Goal: Task Accomplishment & Management: Complete application form

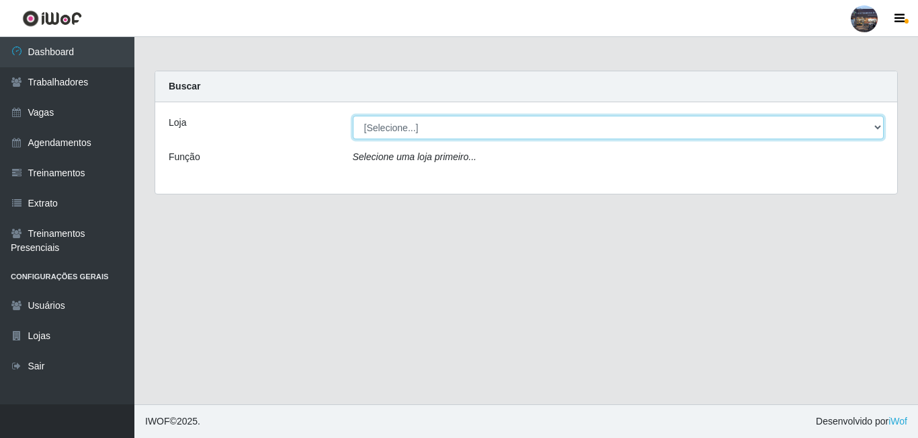
click at [376, 127] on select "[Selecione...] Gostinho da Roça" at bounding box center [619, 128] width 532 height 24
select select "303"
click at [353, 116] on select "[Selecione...] Gostinho da Roça" at bounding box center [619, 128] width 532 height 24
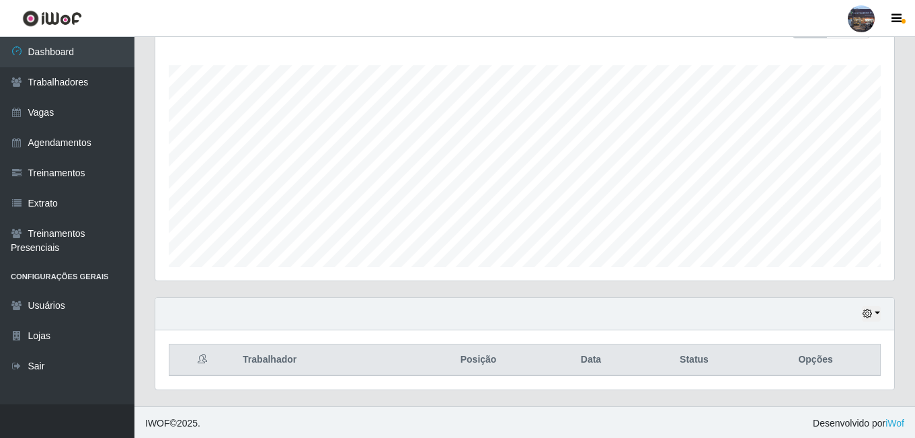
scroll to position [216, 0]
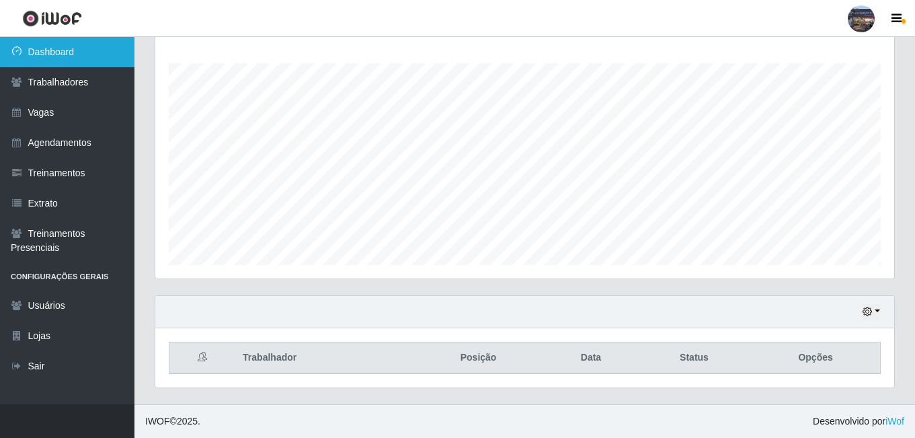
click at [84, 59] on link "Dashboard" at bounding box center [67, 52] width 134 height 30
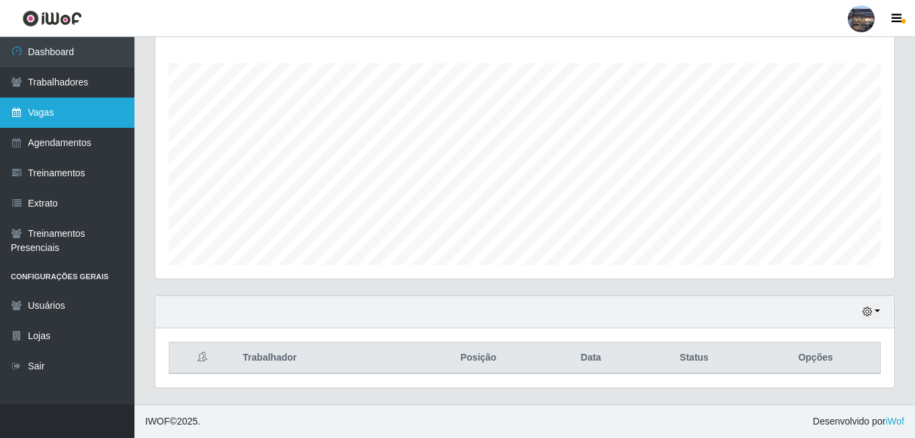
drag, startPoint x: 51, startPoint y: 117, endPoint x: 380, endPoint y: 191, distance: 337.6
click at [52, 117] on link "Vagas" at bounding box center [67, 112] width 134 height 30
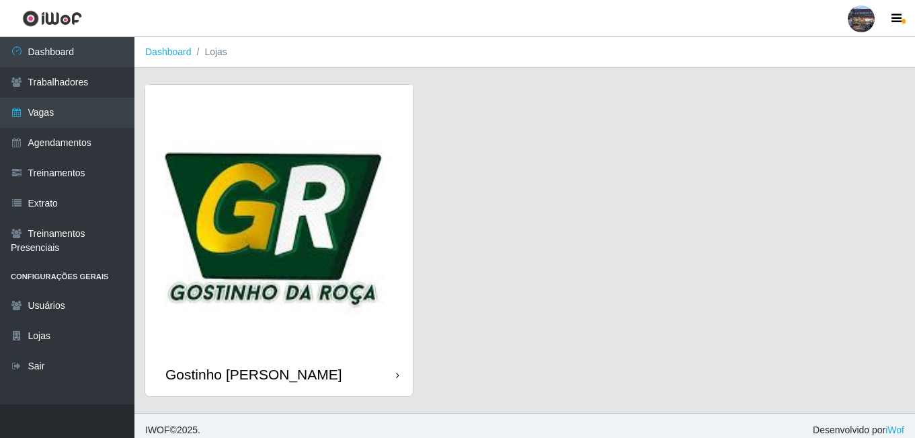
click at [348, 222] on img at bounding box center [279, 219] width 268 height 268
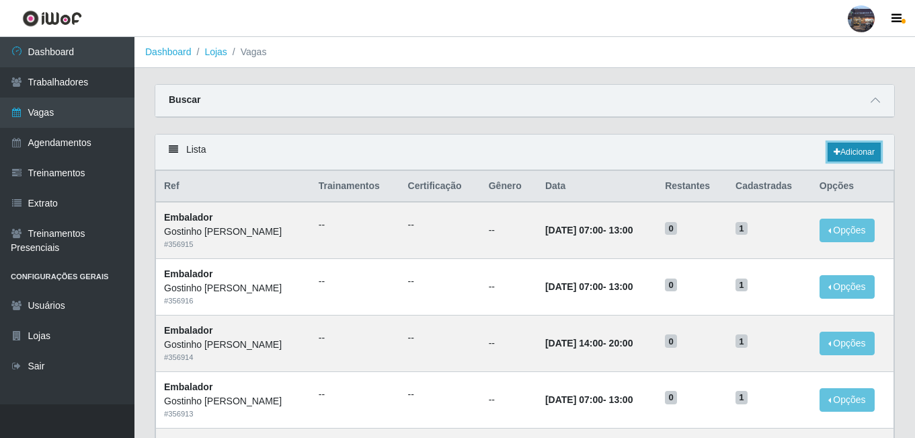
click at [854, 147] on link "Adicionar" at bounding box center [854, 152] width 53 height 19
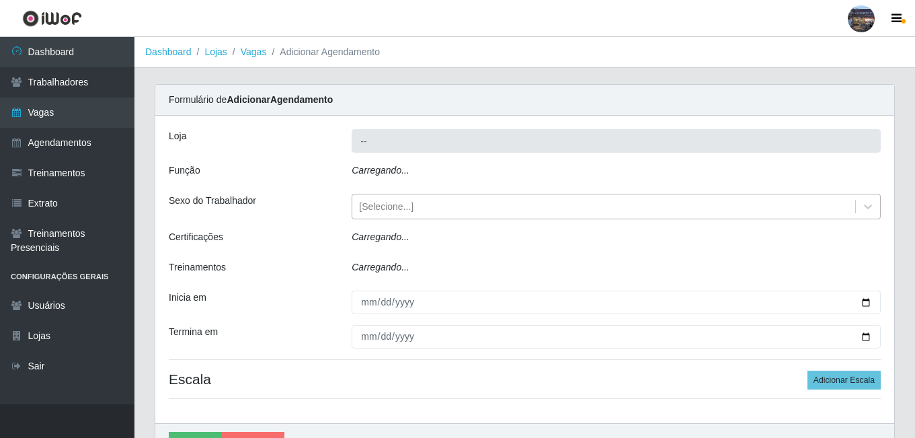
type input "Gostinho [PERSON_NAME]"
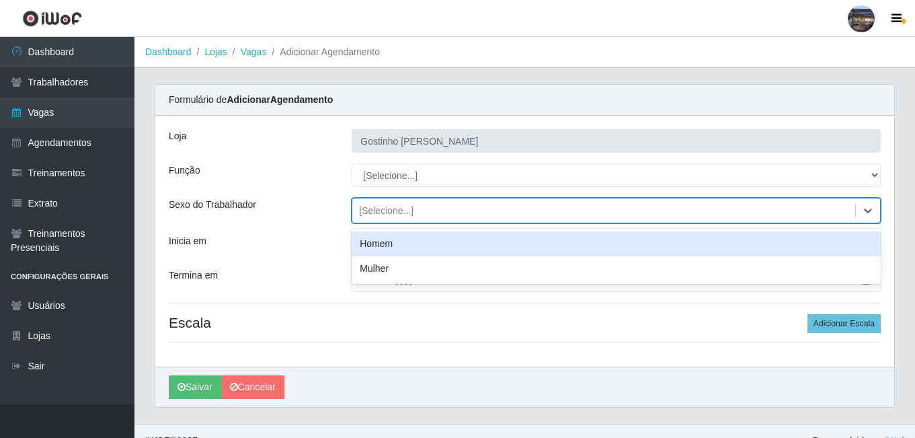
click at [426, 208] on div "[Selecione...]" at bounding box center [603, 211] width 503 height 22
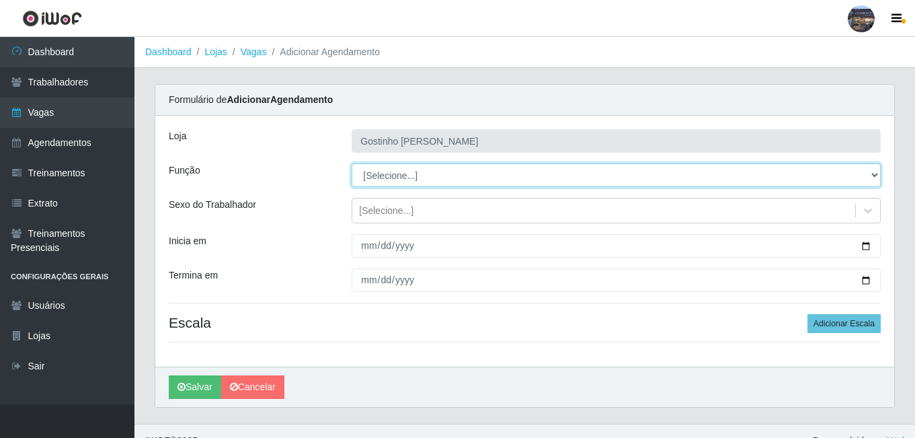
click at [429, 177] on select "[Selecione...] ASG ASG + ASG ++ Embalador Embalador + Embalador ++ Operador de …" at bounding box center [616, 175] width 529 height 24
select select "1"
click at [352, 163] on select "[Selecione...] ASG ASG + ASG ++ Embalador Embalador + Embalador ++ Operador de …" at bounding box center [616, 175] width 529 height 24
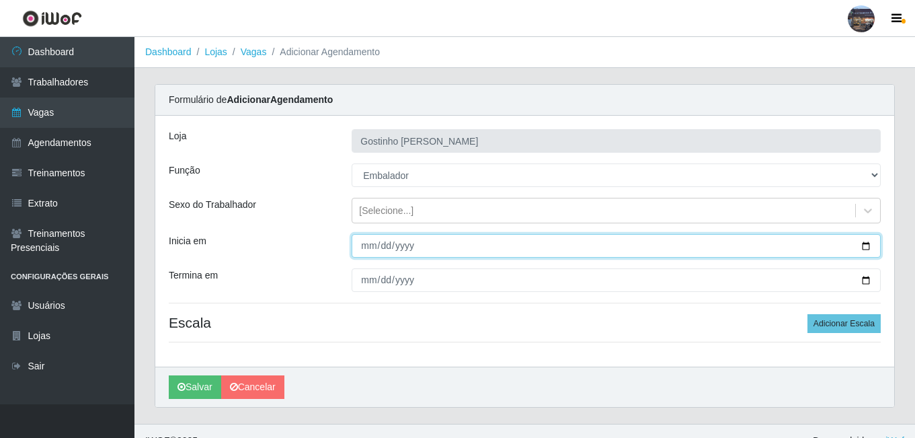
click at [387, 248] on input "Inicia em" at bounding box center [616, 246] width 529 height 24
click at [866, 250] on input "Inicia em" at bounding box center [616, 246] width 529 height 24
type input "[DATE]"
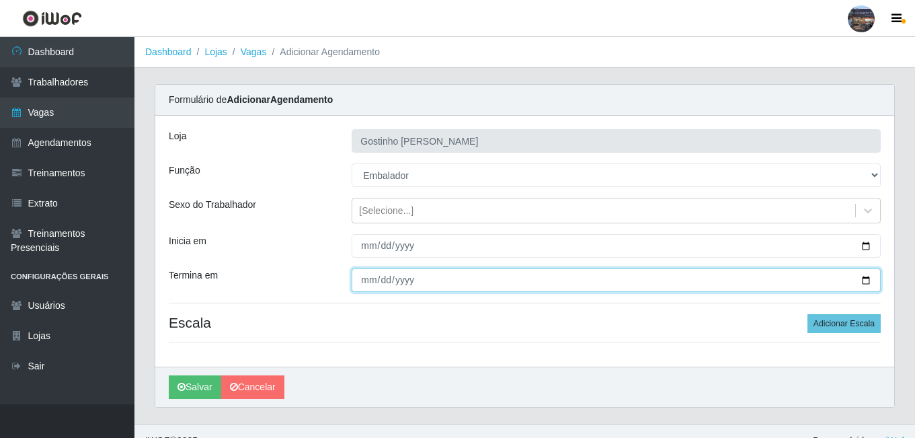
click at [866, 282] on input "Termina em" at bounding box center [616, 280] width 529 height 24
type input "[DATE]"
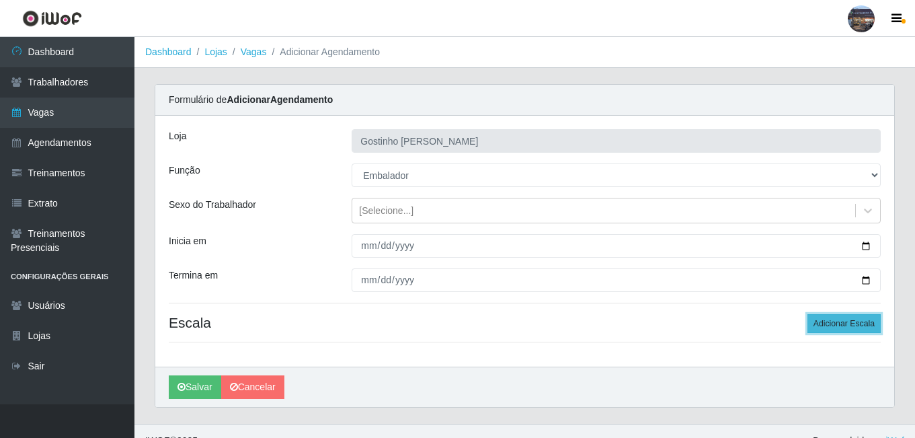
click at [855, 329] on button "Adicionar Escala" at bounding box center [843, 323] width 73 height 19
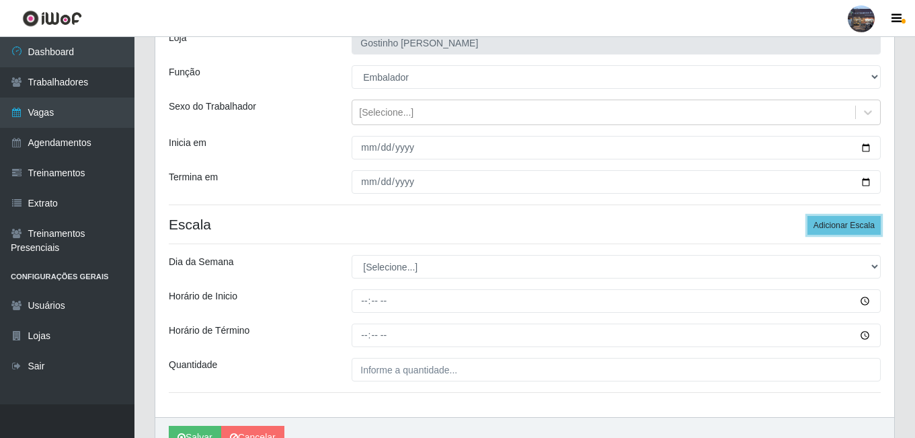
scroll to position [152, 0]
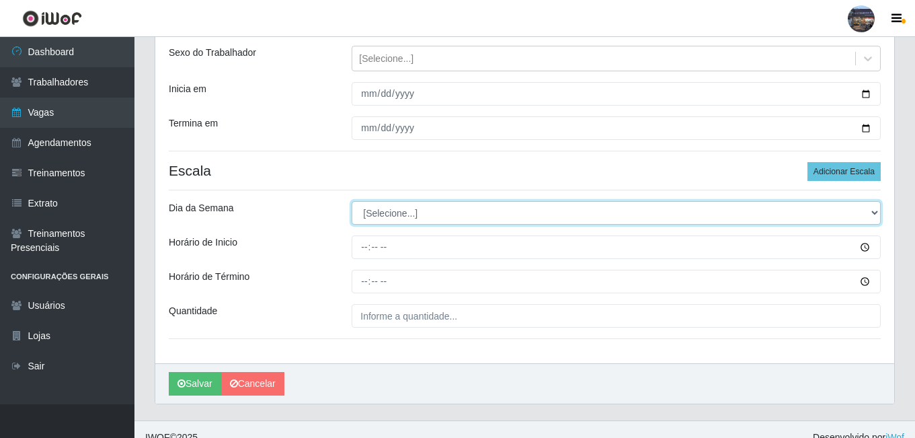
click at [384, 215] on select "[Selecione...] Segunda Terça Quarta Quinta Sexta Sábado Domingo" at bounding box center [616, 213] width 529 height 24
select select "2"
click at [352, 201] on select "[Selecione...] Segunda Terça Quarta Quinta Sexta Sábado Domingo" at bounding box center [616, 213] width 529 height 24
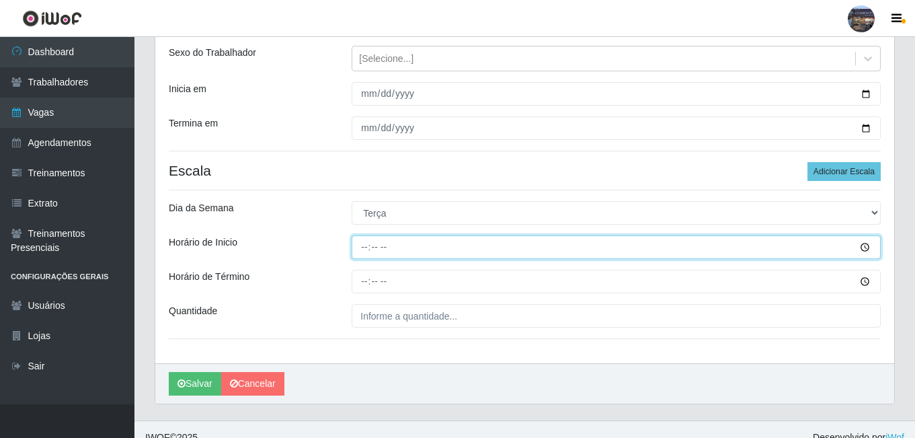
click at [364, 245] on input "Horário de Inicio" at bounding box center [616, 247] width 529 height 24
type input "07:00"
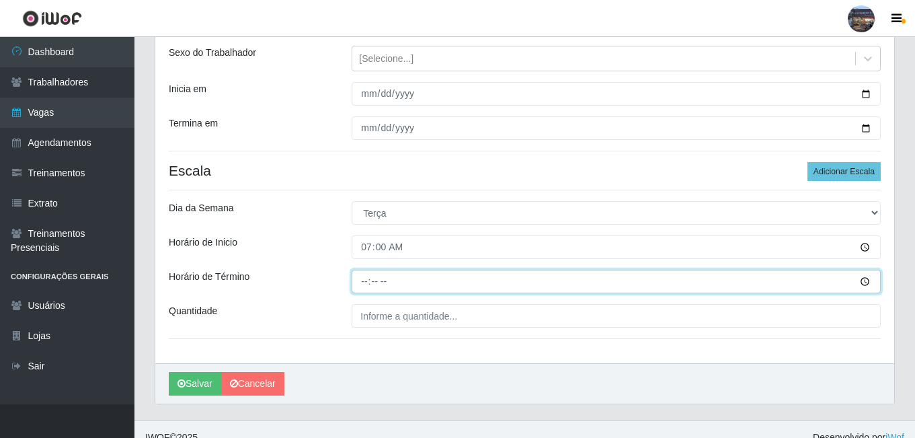
click at [367, 281] on input "Horário de Término" at bounding box center [616, 282] width 529 height 24
click at [366, 281] on input "14:00" at bounding box center [616, 282] width 529 height 24
type input "13:00"
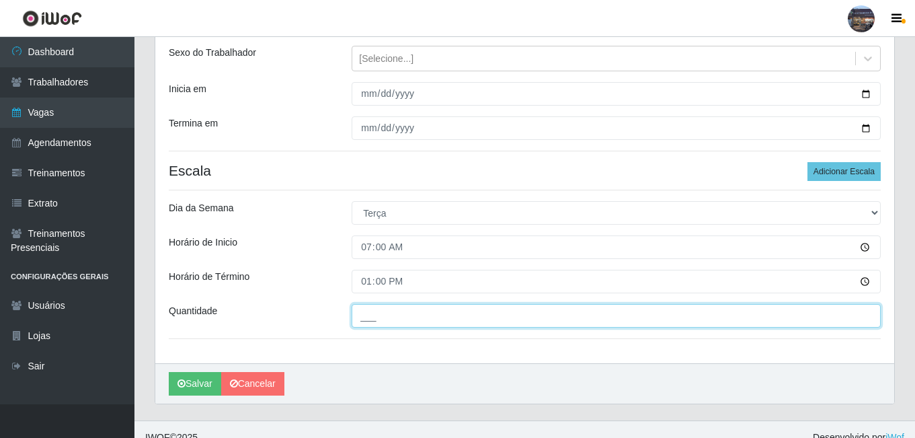
click at [434, 313] on input "___" at bounding box center [616, 316] width 529 height 24
type input "1__"
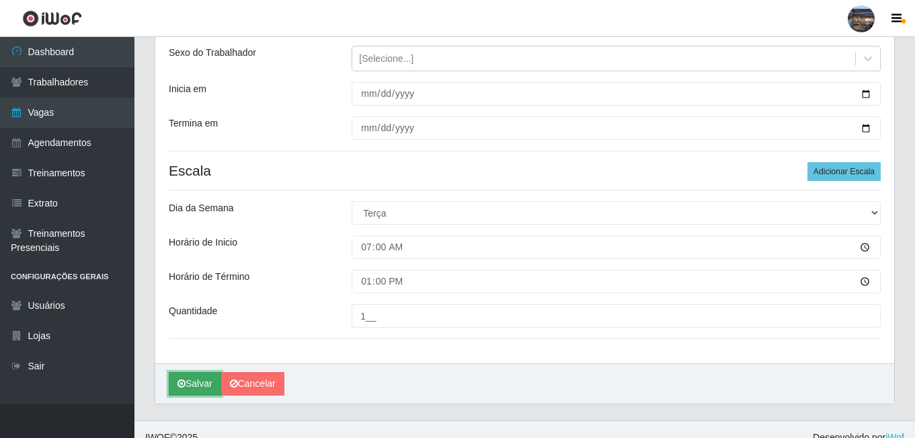
click at [194, 391] on button "Salvar" at bounding box center [195, 384] width 52 height 24
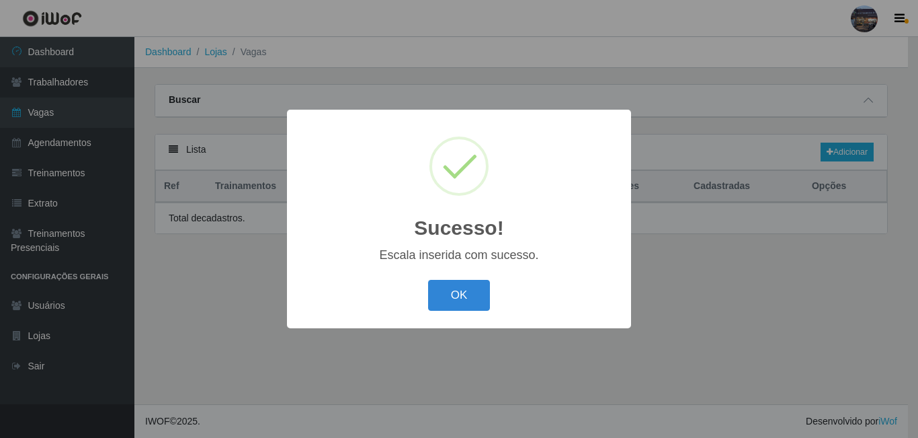
click at [192, 389] on div "Sucesso! × Escala inserida com sucesso. OK Cancel" at bounding box center [459, 219] width 918 height 438
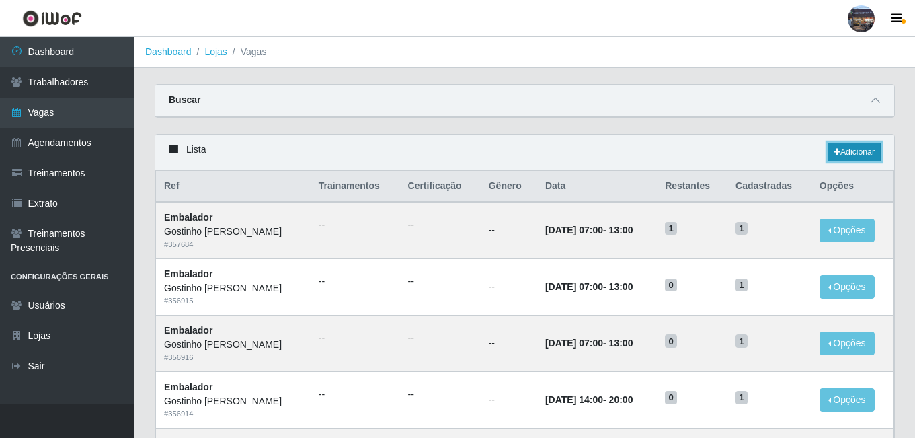
click at [845, 155] on link "Adicionar" at bounding box center [854, 152] width 53 height 19
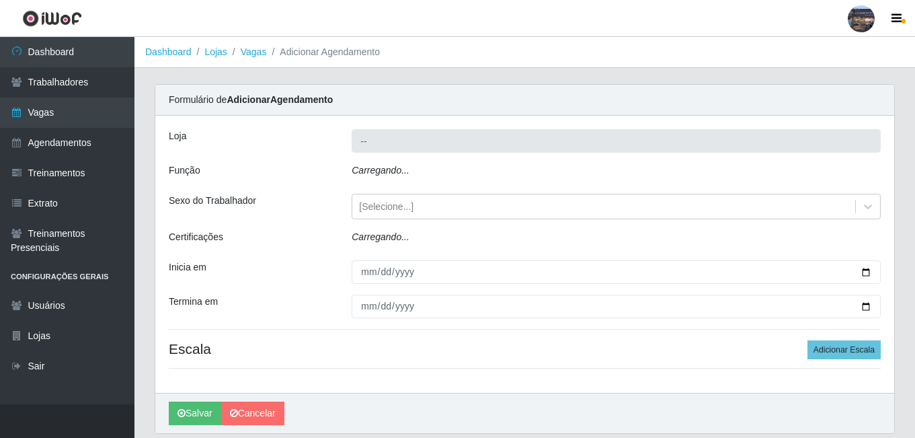
type input "Gostinho [PERSON_NAME]"
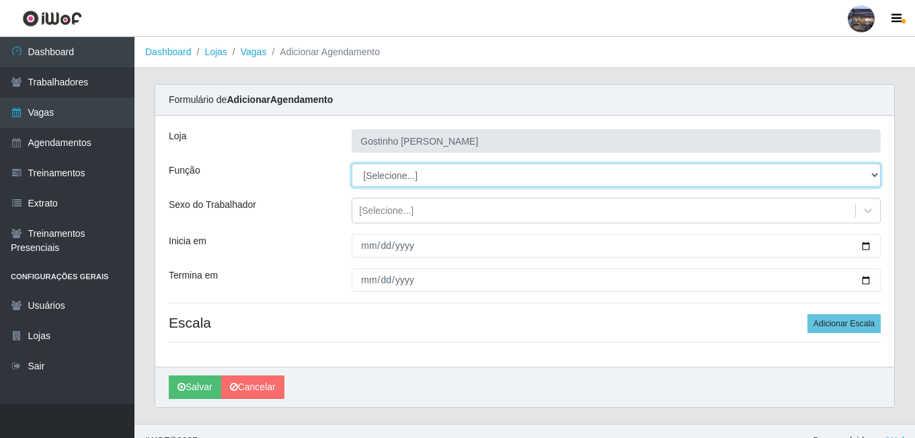
click at [405, 178] on select "[Selecione...] ASG ASG + ASG ++ Embalador Embalador + Embalador ++ Operador de …" at bounding box center [616, 175] width 529 height 24
select select "1"
click at [352, 163] on select "[Selecione...] ASG ASG + ASG ++ Embalador Embalador + Embalador ++ Operador de …" at bounding box center [616, 175] width 529 height 24
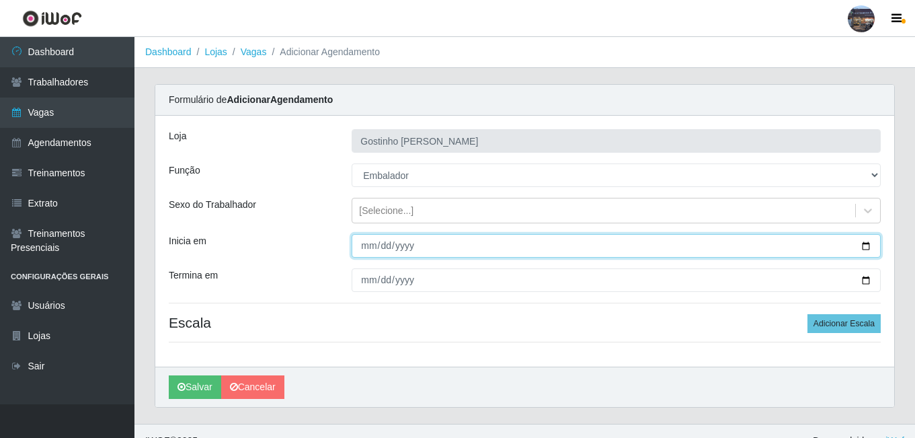
click at [432, 240] on input "Inicia em" at bounding box center [616, 246] width 529 height 24
type input "[DATE]"
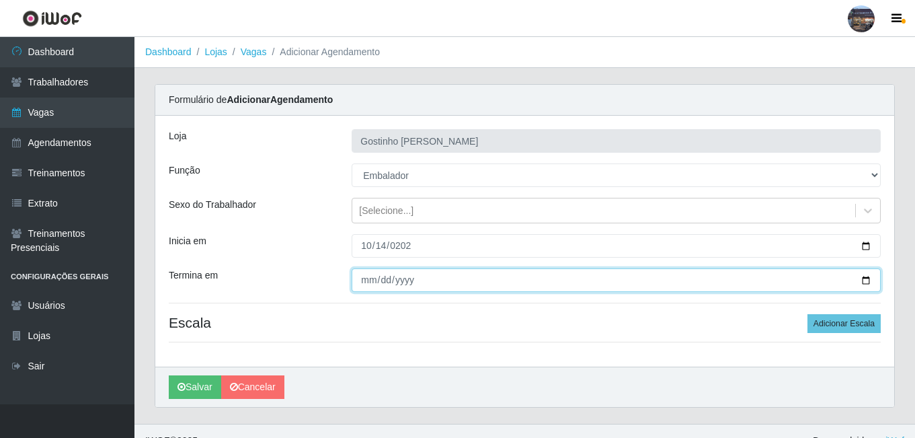
click at [441, 284] on input "Termina em" at bounding box center [616, 280] width 529 height 24
type input "[DATE]"
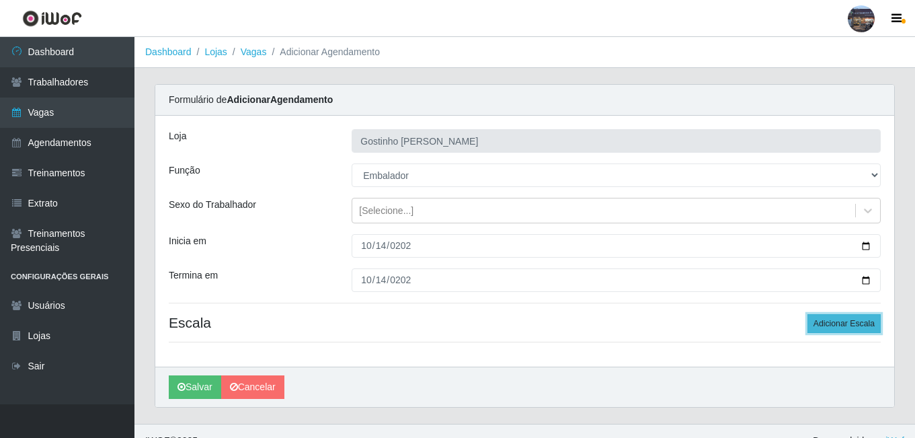
click at [833, 325] on button "Adicionar Escala" at bounding box center [843, 323] width 73 height 19
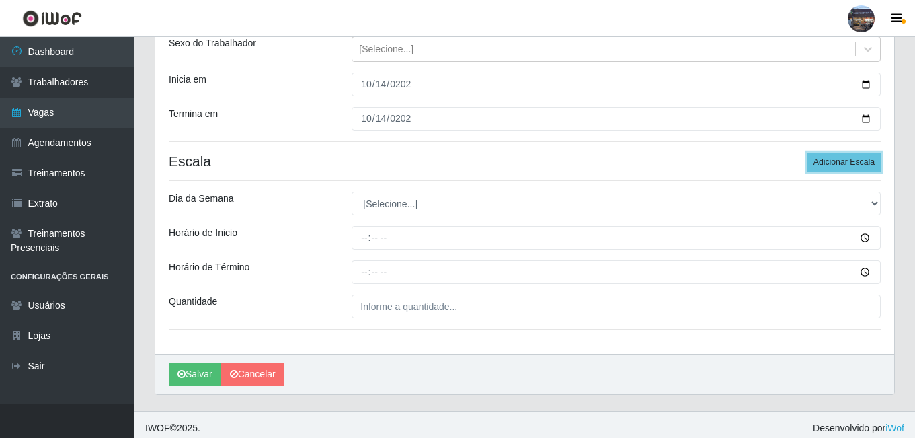
scroll to position [163, 0]
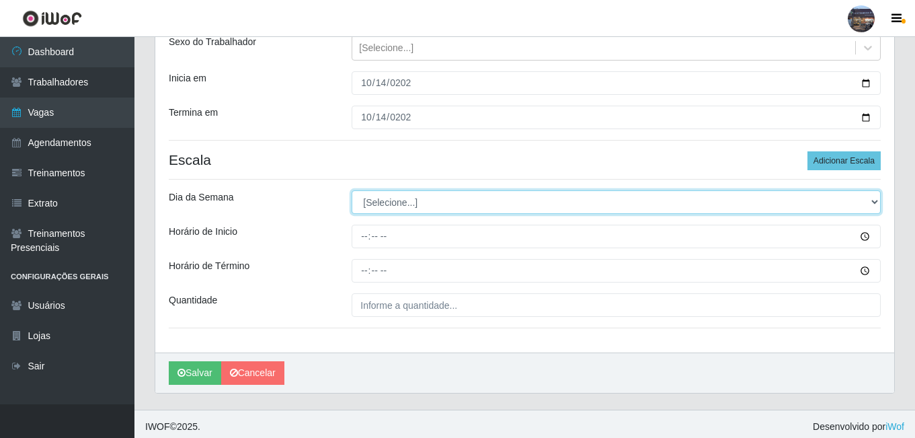
click at [447, 210] on select "[Selecione...] Segunda Terça Quarta Quinta Sexta Sábado Domingo" at bounding box center [616, 202] width 529 height 24
select select "2"
click at [352, 190] on select "[Selecione...] Segunda Terça Quarta Quinta Sexta Sábado Domingo" at bounding box center [616, 202] width 529 height 24
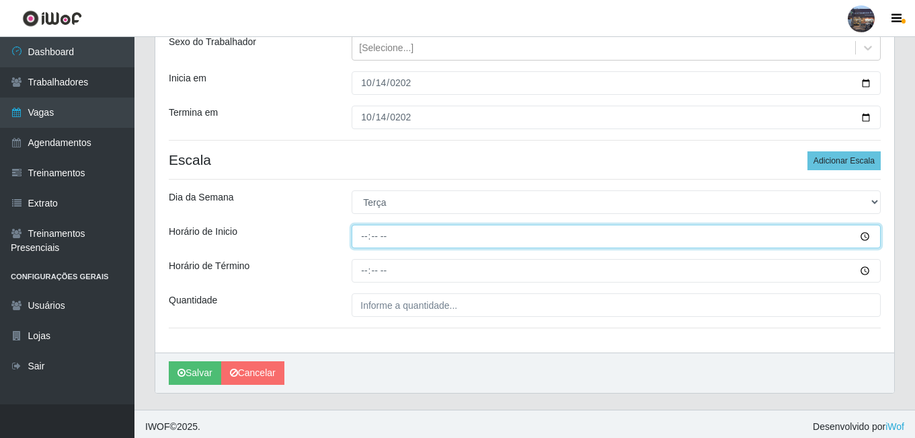
click at [364, 237] on input "Horário de Inicio" at bounding box center [616, 237] width 529 height 24
type input "14:00"
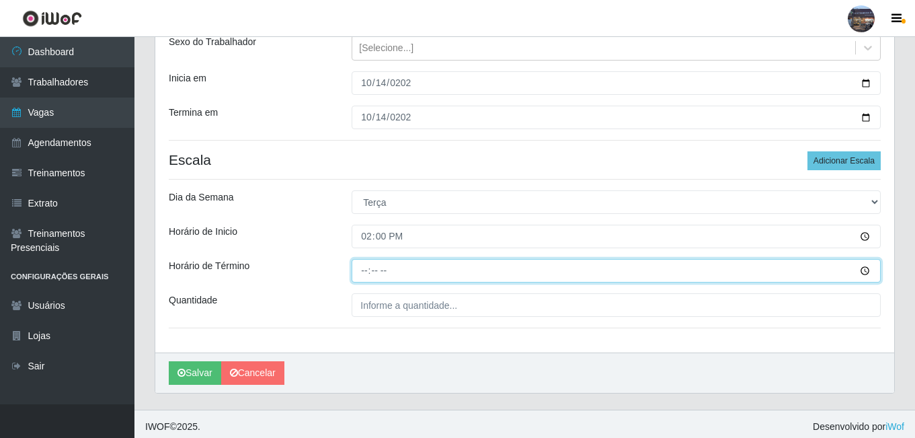
click at [364, 266] on input "Horário de Término" at bounding box center [616, 271] width 529 height 24
type input "20:00"
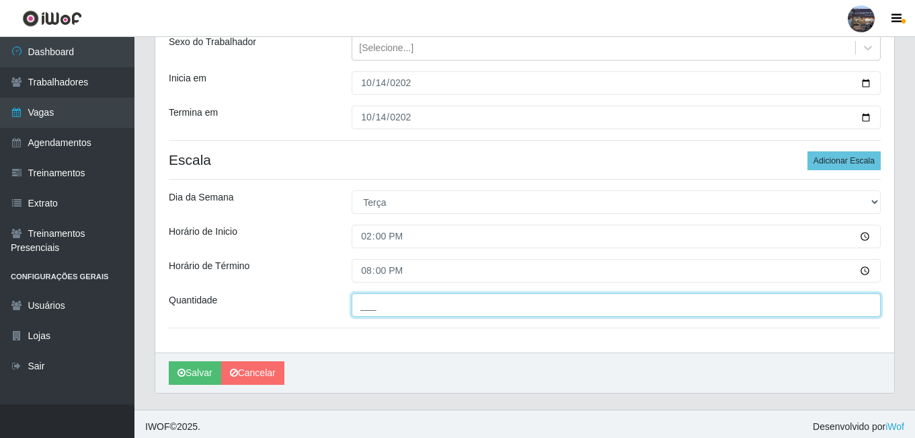
click at [404, 309] on input "___" at bounding box center [616, 305] width 529 height 24
type input "1__"
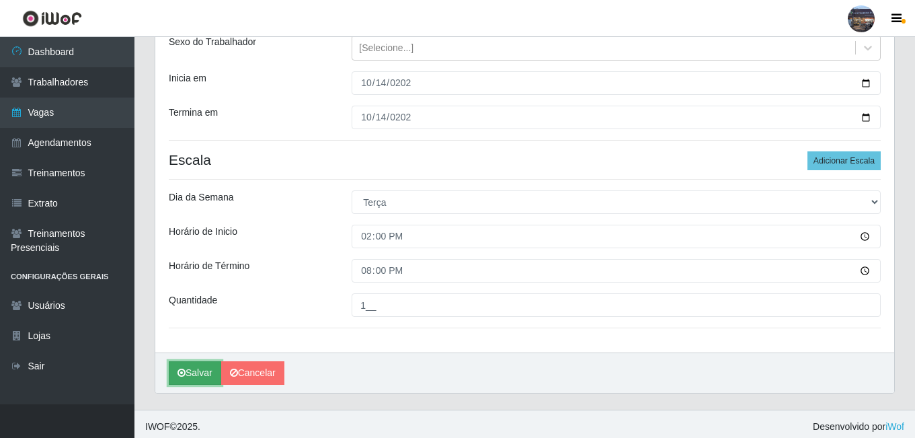
click at [186, 369] on button "Salvar" at bounding box center [195, 373] width 52 height 24
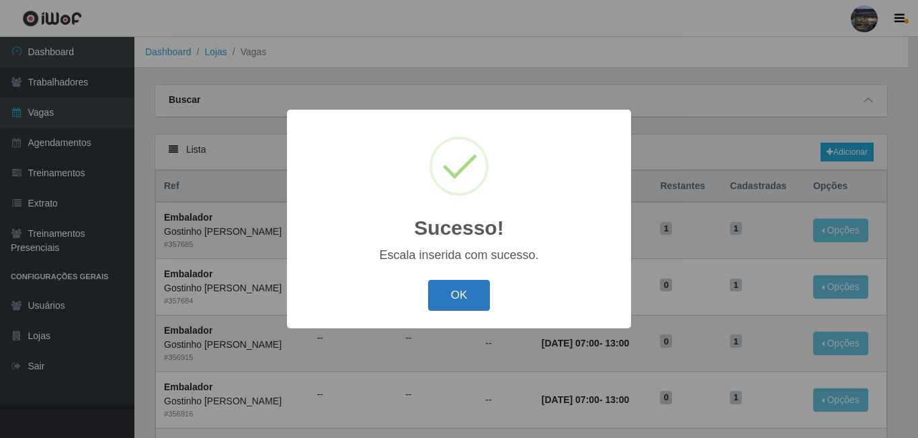
click at [444, 301] on button "OK" at bounding box center [459, 296] width 63 height 32
